Goal: Answer question/provide support: Share knowledge or assist other users

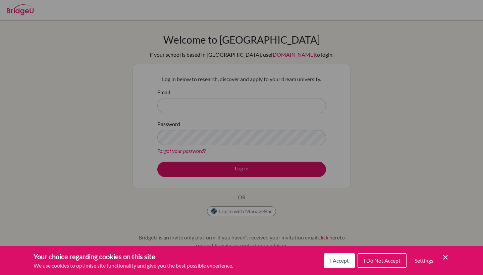
click at [444, 254] on icon "Cookie Control Close Icon" at bounding box center [445, 257] width 8 height 8
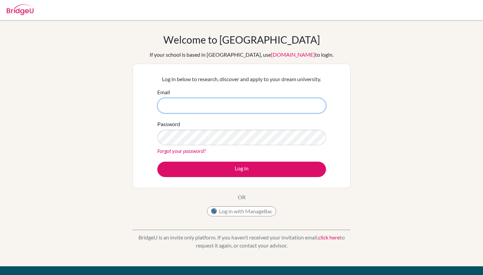
click at [194, 103] on input "Email" at bounding box center [241, 105] width 169 height 15
type input "lidderb@stahs.org.uk"
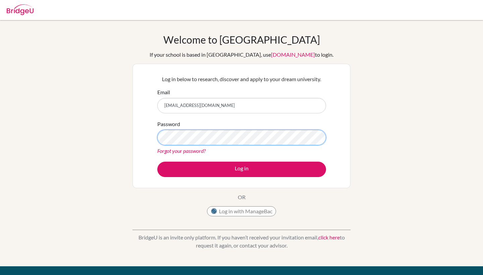
click at [241, 169] on button "Log in" at bounding box center [241, 169] width 169 height 15
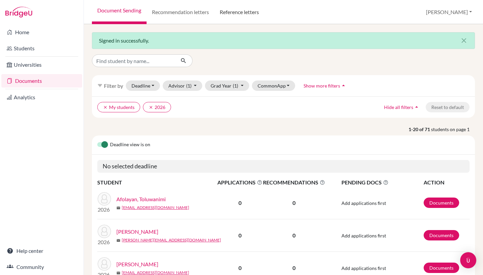
click at [230, 14] on link "Reference letters" at bounding box center [239, 12] width 50 height 24
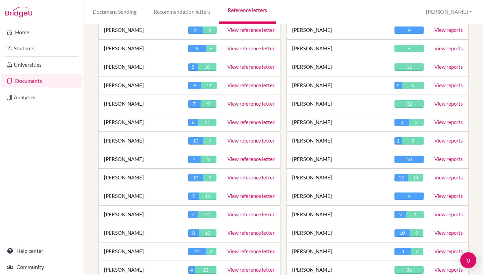
scroll to position [215, 0]
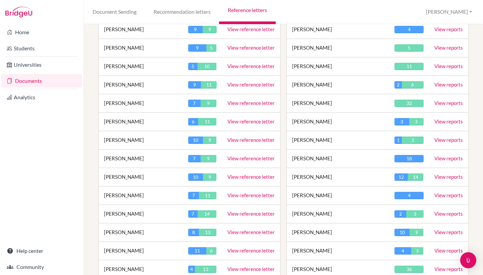
click at [262, 105] on link "View reference letter" at bounding box center [250, 103] width 47 height 6
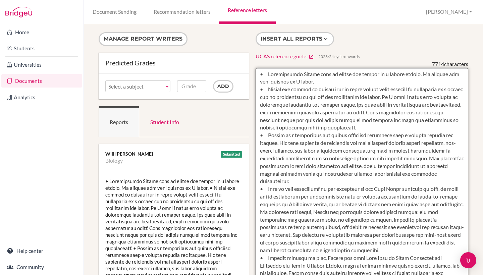
click at [259, 75] on textarea at bounding box center [361, 261] width 213 height 387
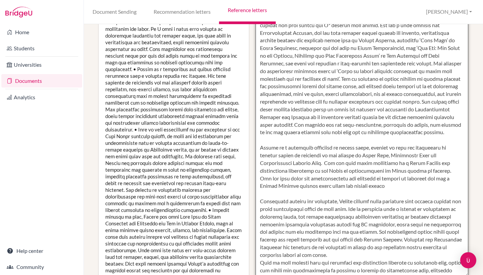
scroll to position [458, 0]
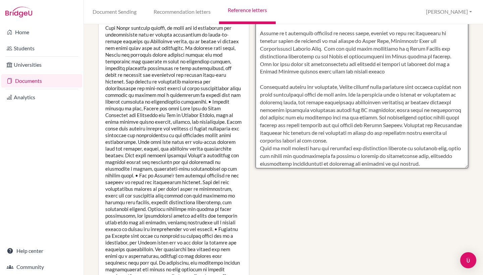
drag, startPoint x: 259, startPoint y: 75, endPoint x: 368, endPoint y: 274, distance: 227.8
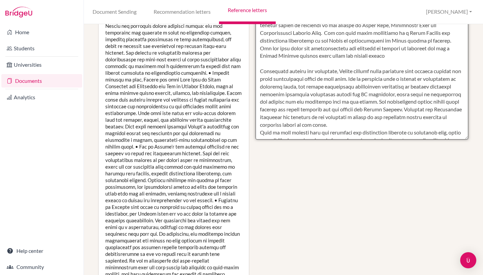
scroll to position [0, 0]
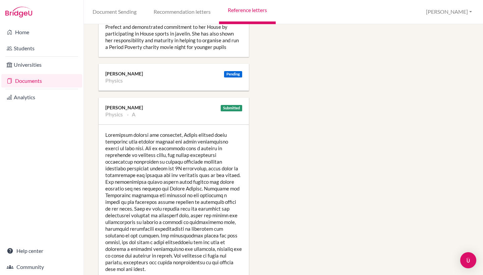
scroll to position [1340, 0]
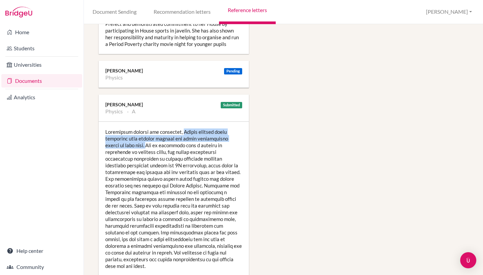
drag, startPoint x: 179, startPoint y: 105, endPoint x: 145, endPoint y: 117, distance: 36.2
click at [145, 122] on div at bounding box center [174, 199] width 150 height 154
copy div "Amelie derives great enjoyment from problem solving and shows considerable tale…"
click at [176, 130] on div at bounding box center [174, 199] width 150 height 154
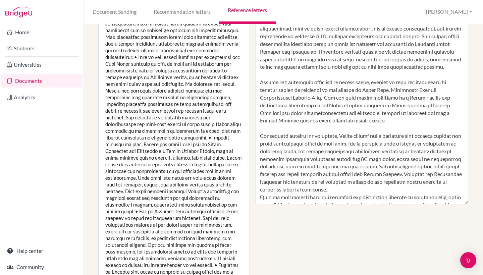
scroll to position [257, 0]
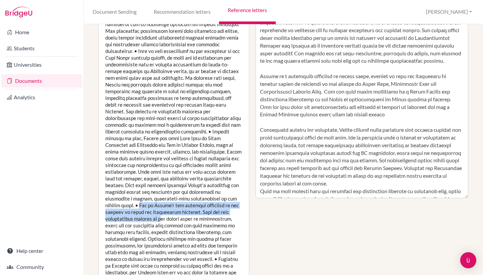
drag, startPoint x: 141, startPoint y: 197, endPoint x: 157, endPoint y: 209, distance: 20.1
click at [157, 209] on div at bounding box center [174, 138] width 150 height 449
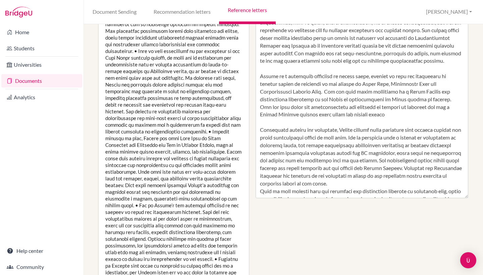
click at [153, 221] on div at bounding box center [174, 138] width 150 height 449
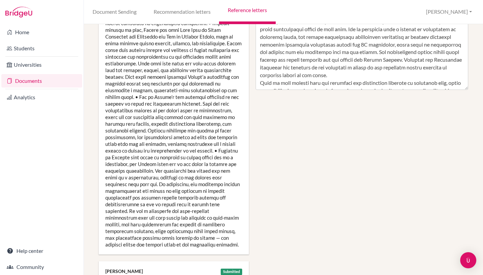
scroll to position [366, 0]
click at [148, 138] on div at bounding box center [174, 29] width 150 height 449
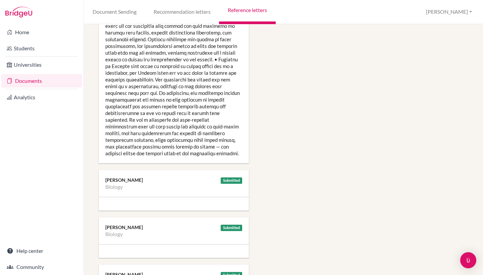
scroll to position [454, 0]
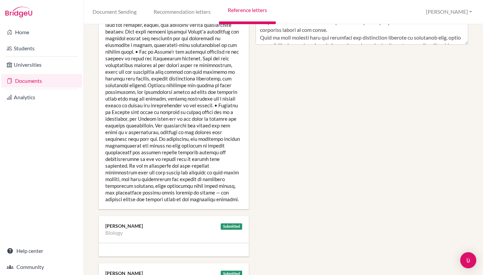
scroll to position [410, 1]
click at [248, 10] on link "Reference letters" at bounding box center [247, 12] width 56 height 24
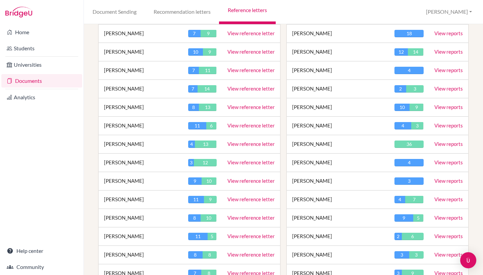
scroll to position [341, 1]
click at [252, 179] on link "View reference letter" at bounding box center [250, 180] width 47 height 6
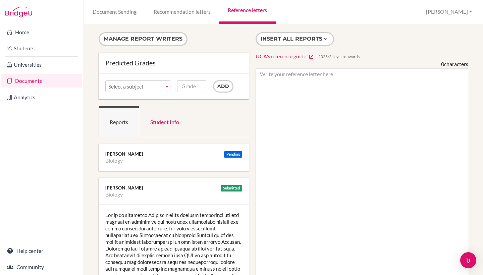
click at [241, 9] on link "Reference letters" at bounding box center [247, 12] width 56 height 24
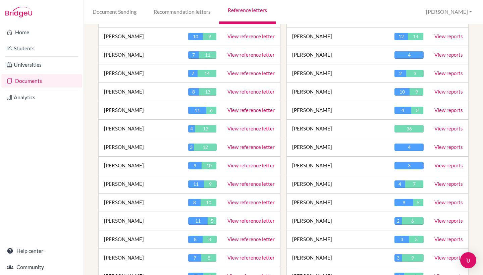
scroll to position [356, 0]
click at [254, 185] on link "View reference letter" at bounding box center [250, 183] width 47 height 6
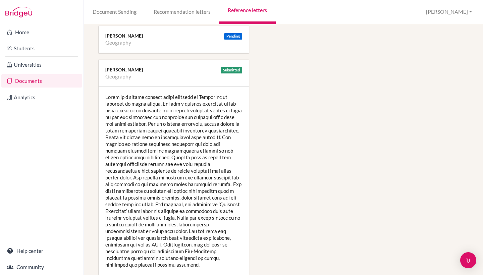
scroll to position [1004, 1]
